Goal: Navigation & Orientation: Find specific page/section

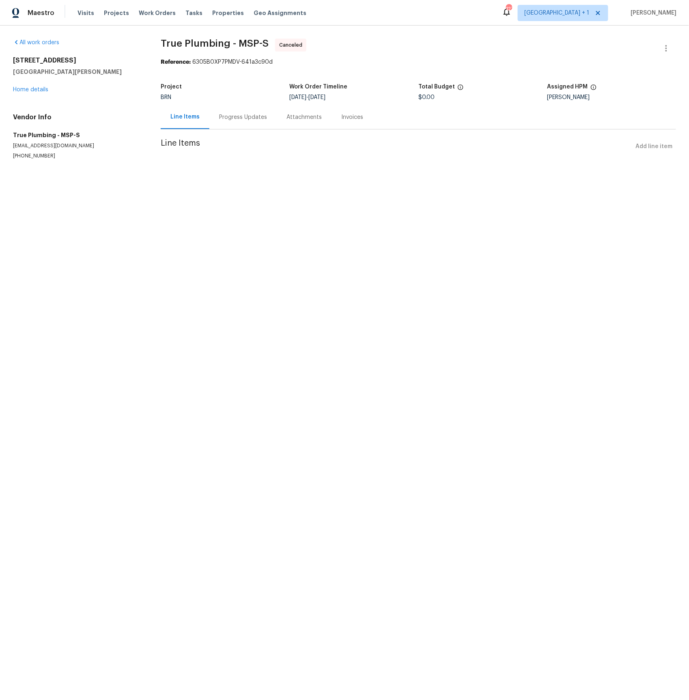
click at [235, 117] on div "Progress Updates" at bounding box center [243, 117] width 48 height 8
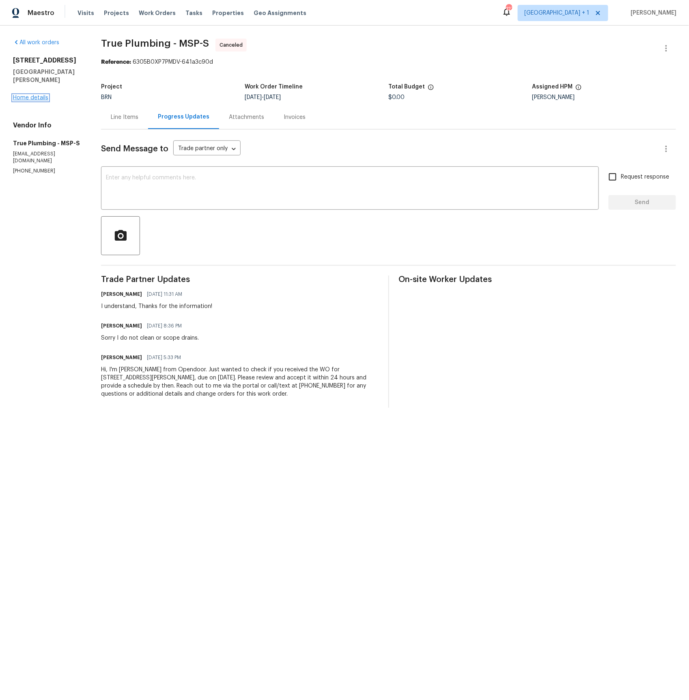
click at [32, 95] on link "Home details" at bounding box center [30, 98] width 35 height 6
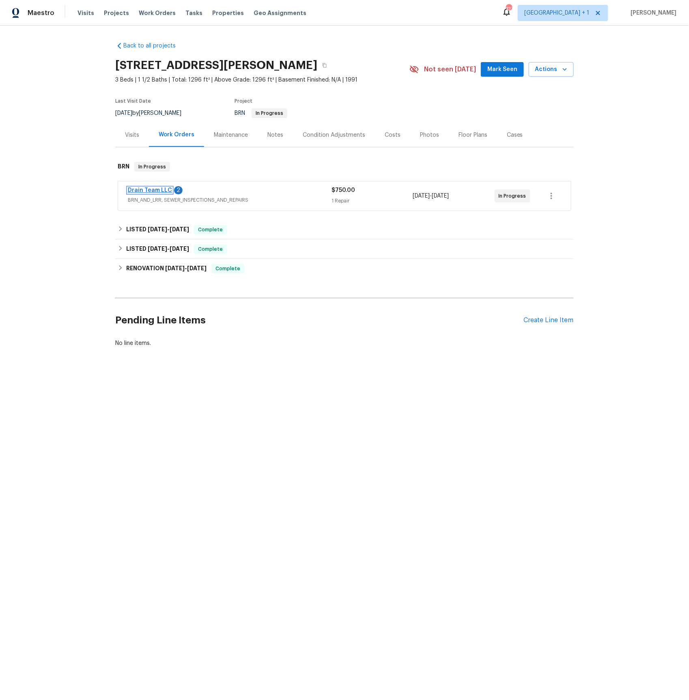
click at [164, 193] on link "Drain Team LLC" at bounding box center [150, 191] width 44 height 6
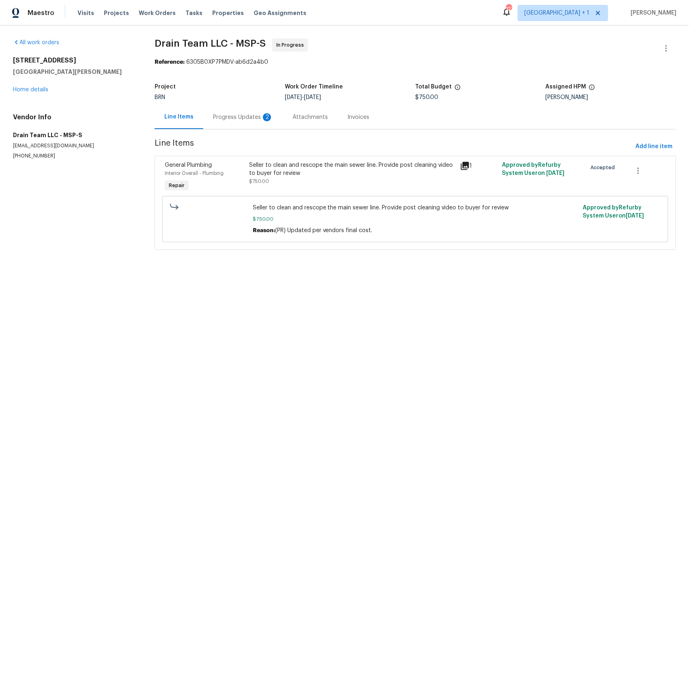
click at [235, 121] on div "Progress Updates 2" at bounding box center [243, 117] width 60 height 8
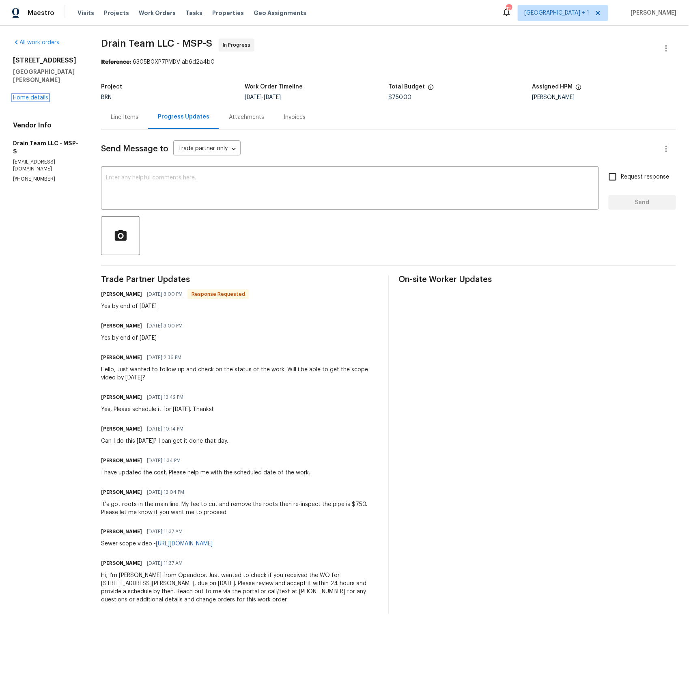
click at [31, 95] on link "Home details" at bounding box center [30, 98] width 35 height 6
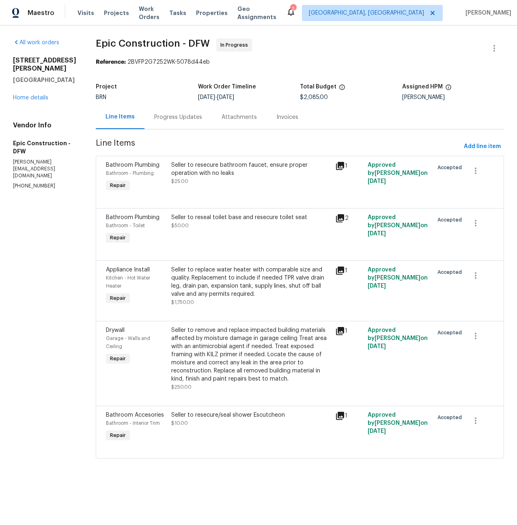
click at [336, 166] on icon at bounding box center [340, 166] width 8 height 8
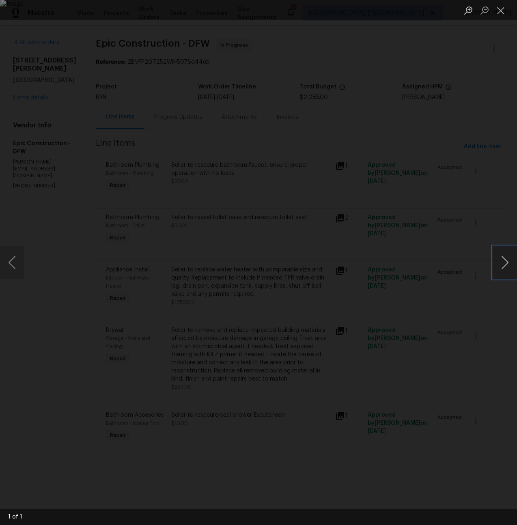
click at [502, 266] on button "Next image" at bounding box center [505, 262] width 24 height 32
click at [258, 93] on div "Lightbox" at bounding box center [258, 262] width 517 height 525
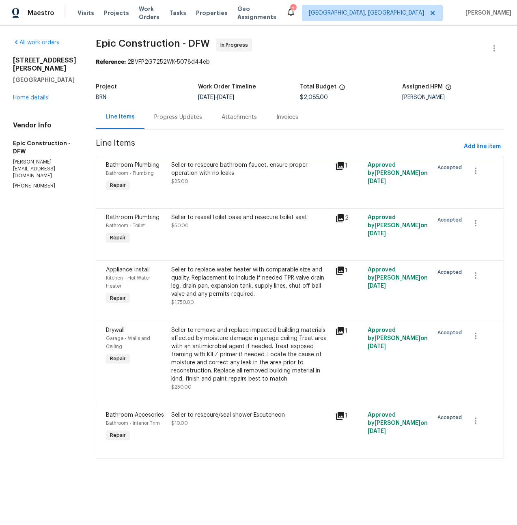
click at [336, 218] on icon at bounding box center [340, 218] width 8 height 8
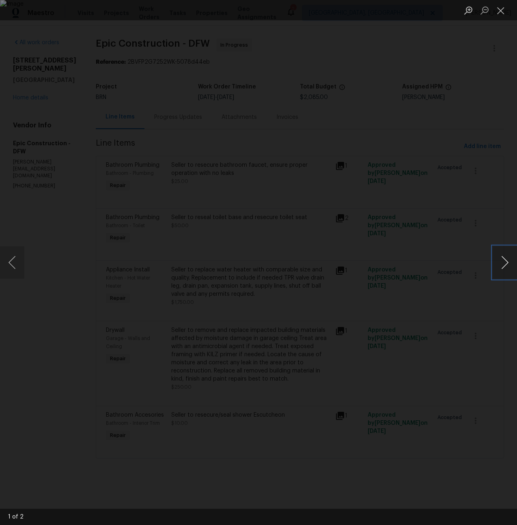
click at [505, 260] on button "Next image" at bounding box center [505, 262] width 24 height 32
click at [149, 123] on div "Lightbox" at bounding box center [258, 262] width 517 height 525
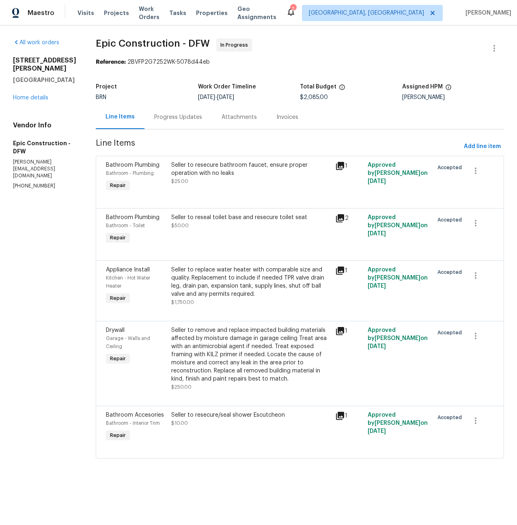
click at [162, 119] on div "Progress Updates" at bounding box center [178, 117] width 48 height 8
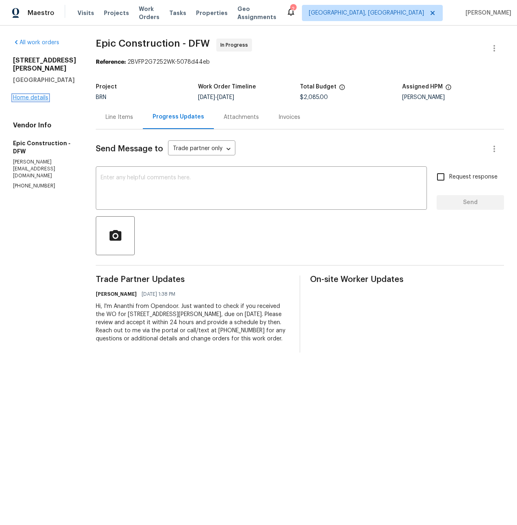
click at [32, 97] on link "Home details" at bounding box center [30, 98] width 35 height 6
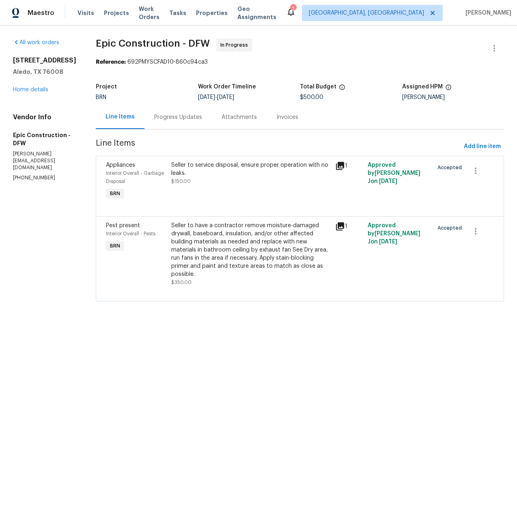
click at [155, 119] on div "Progress Updates" at bounding box center [178, 117] width 48 height 8
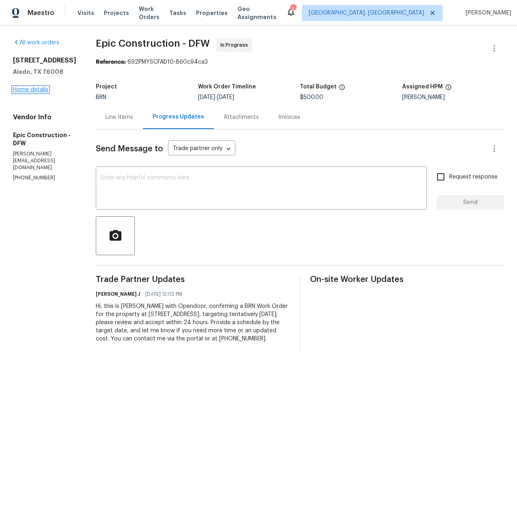
click at [32, 88] on link "Home details" at bounding box center [30, 90] width 35 height 6
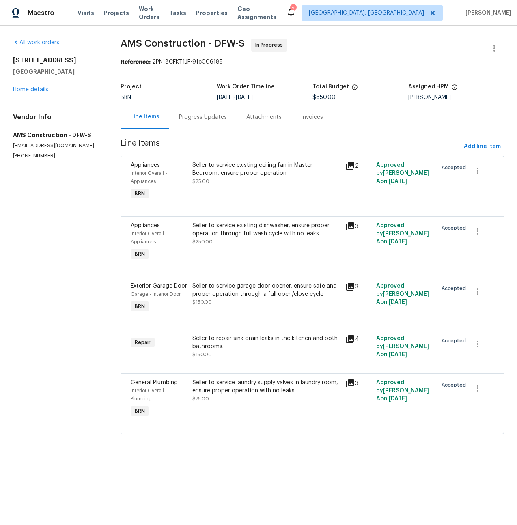
click at [210, 121] on div "Progress Updates" at bounding box center [203, 117] width 48 height 8
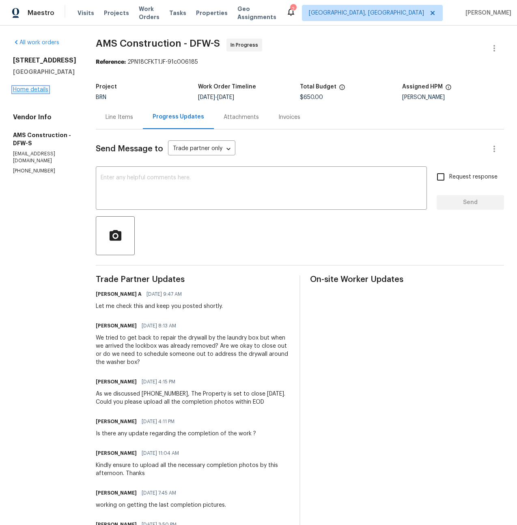
click at [28, 93] on link "Home details" at bounding box center [30, 90] width 35 height 6
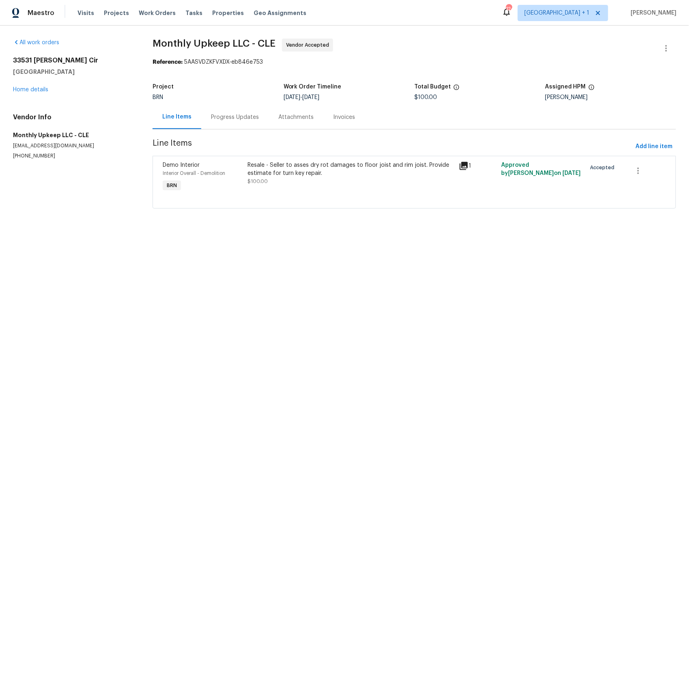
click at [231, 115] on div "Progress Updates" at bounding box center [235, 117] width 48 height 8
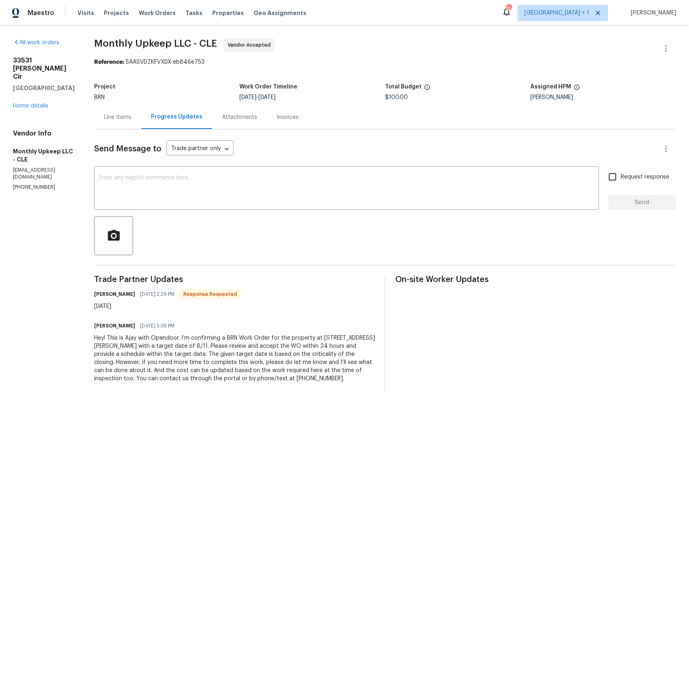
click at [115, 115] on div "Line Items" at bounding box center [118, 117] width 28 height 8
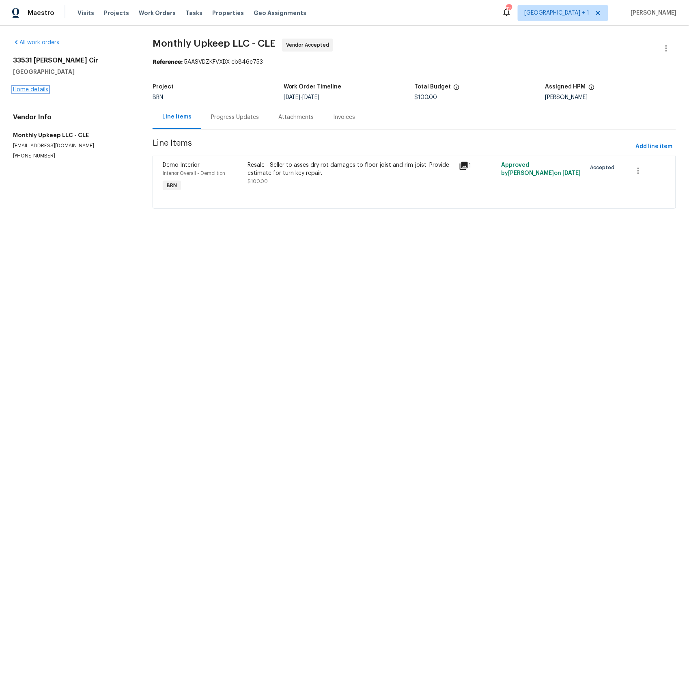
click at [28, 87] on link "Home details" at bounding box center [30, 90] width 35 height 6
